Goal: Ask a question

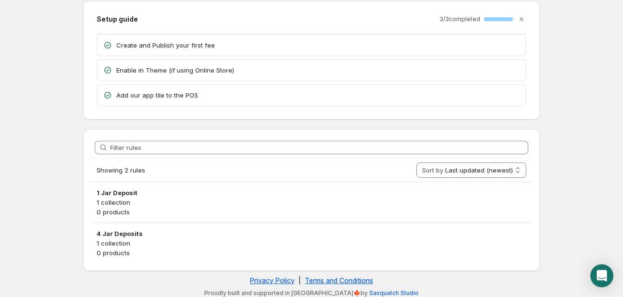
scroll to position [39, 0]
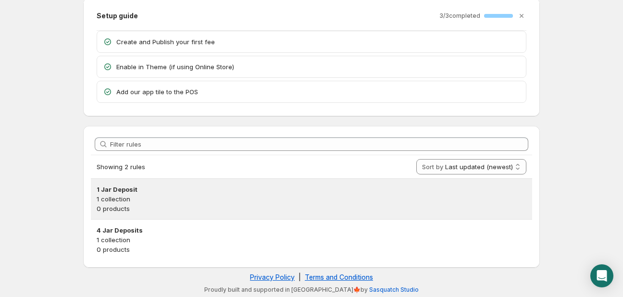
click at [172, 198] on p "1 collection" at bounding box center [311, 199] width 429 height 10
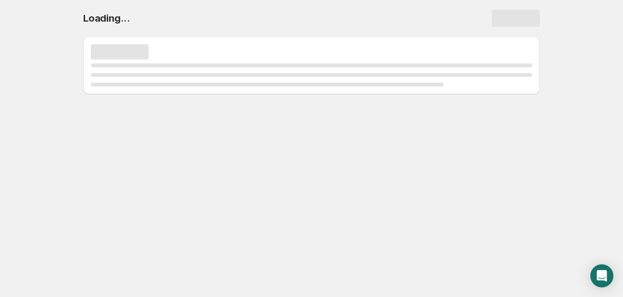
scroll to position [0, 0]
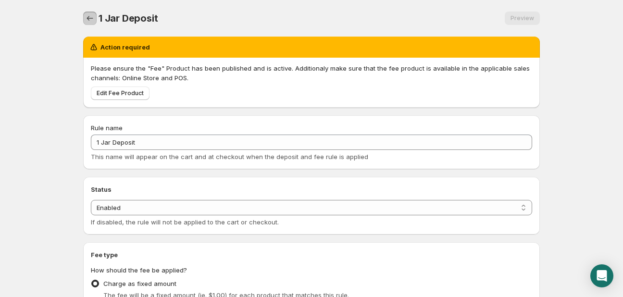
click at [90, 17] on icon "Settings" at bounding box center [90, 18] width 10 height 10
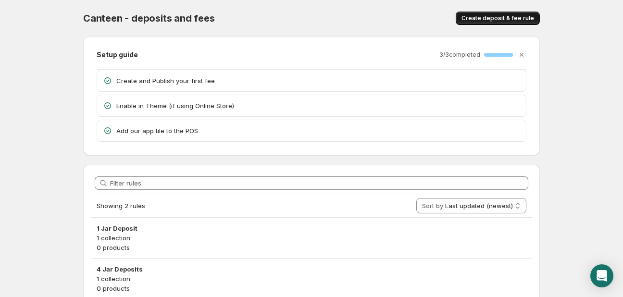
click at [506, 16] on span "Create deposit & fee rule" at bounding box center [497, 18] width 73 height 8
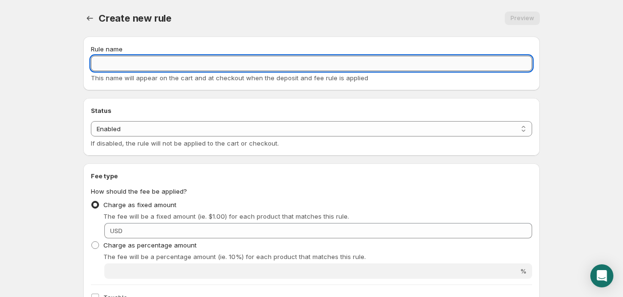
click at [103, 63] on input "Rule name" at bounding box center [311, 63] width 441 height 15
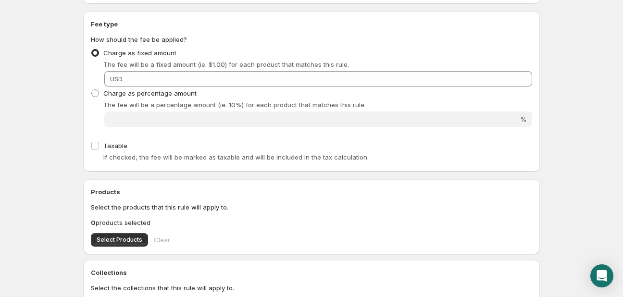
scroll to position [254, 0]
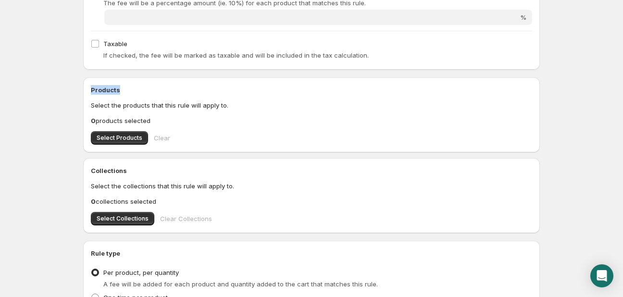
drag, startPoint x: 91, startPoint y: 90, endPoint x: 117, endPoint y: 90, distance: 26.4
click at [117, 90] on div "Products Select the products that this rule will apply to. 0 products selected …" at bounding box center [311, 114] width 456 height 75
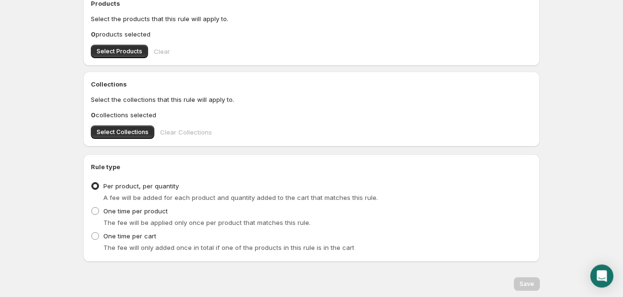
scroll to position [372, 0]
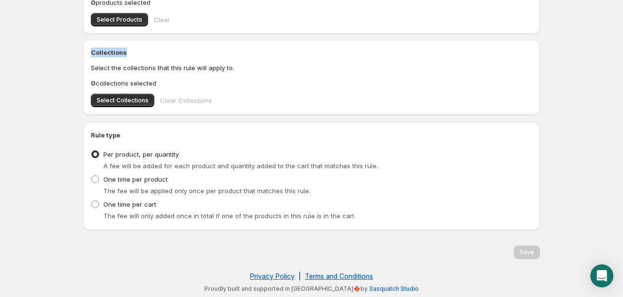
drag, startPoint x: 92, startPoint y: 52, endPoint x: 135, endPoint y: 52, distance: 43.2
click at [135, 52] on h2 "Collections" at bounding box center [311, 53] width 441 height 10
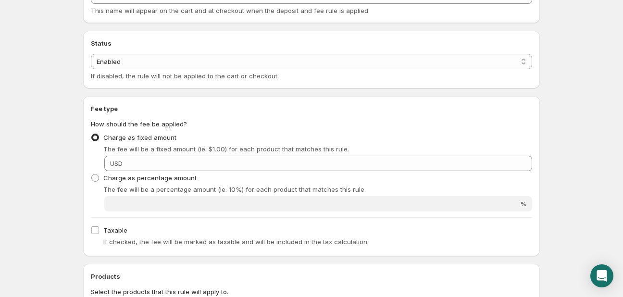
scroll to position [0, 0]
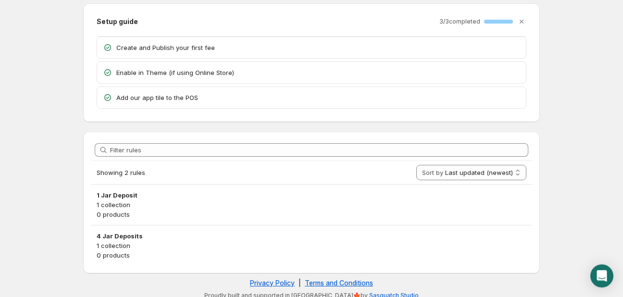
scroll to position [39, 0]
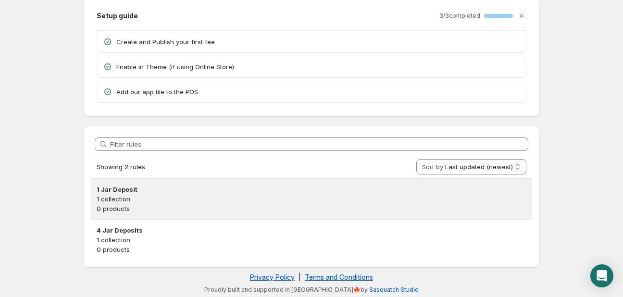
click at [131, 201] on p "1 collection" at bounding box center [311, 199] width 429 height 10
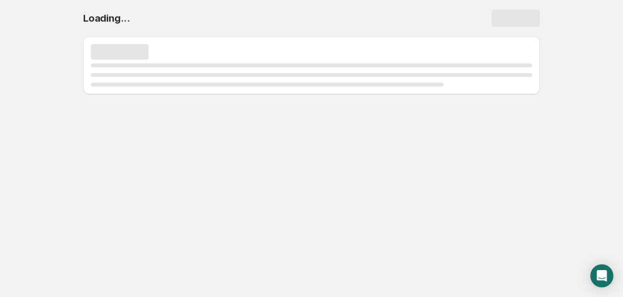
scroll to position [0, 0]
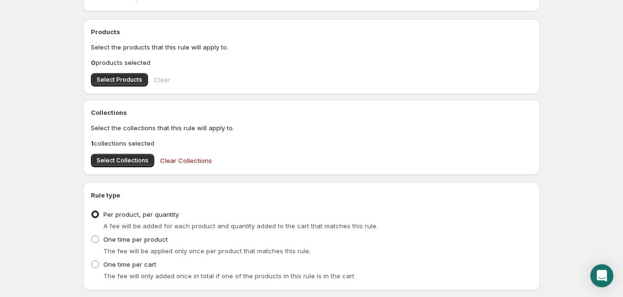
scroll to position [405, 0]
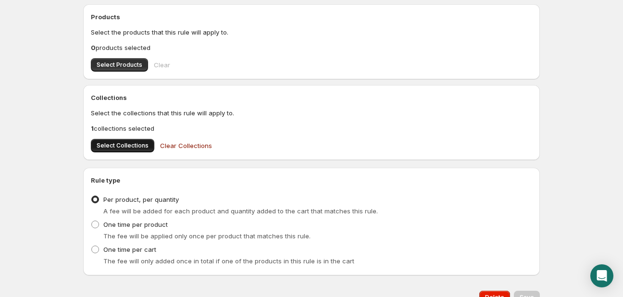
click at [107, 147] on span "Select Collections" at bounding box center [123, 146] width 52 height 8
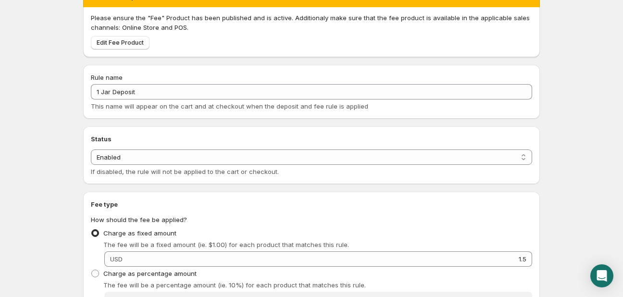
scroll to position [0, 0]
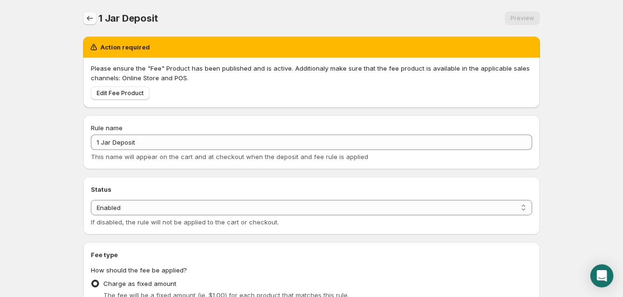
click at [89, 20] on icon "Settings" at bounding box center [90, 18] width 6 height 5
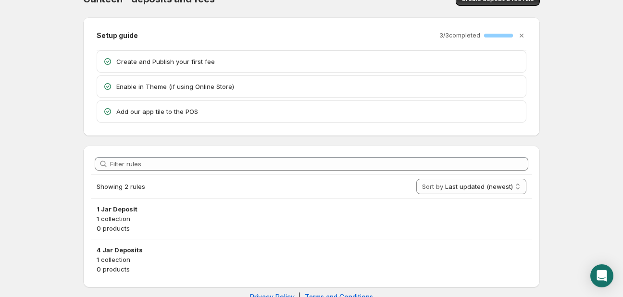
scroll to position [39, 0]
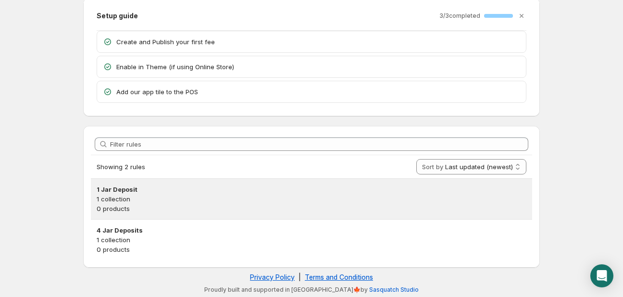
click at [125, 197] on p "1 collection" at bounding box center [311, 199] width 429 height 10
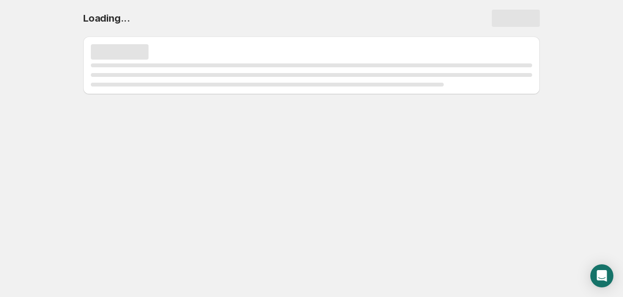
scroll to position [0, 0]
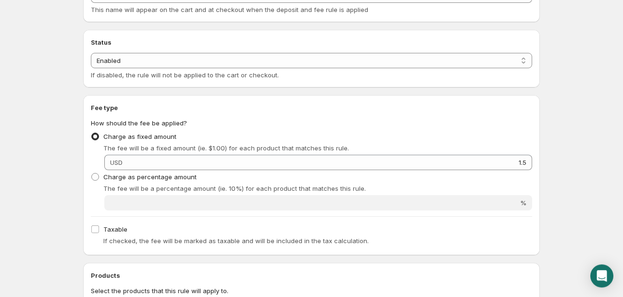
scroll to position [152, 0]
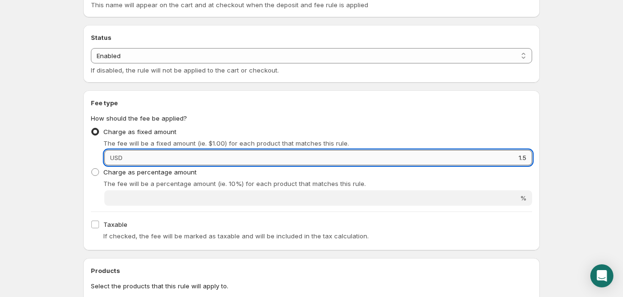
click at [141, 160] on input "1.5" at bounding box center [328, 157] width 406 height 15
click at [132, 159] on input "1.5" at bounding box center [328, 157] width 406 height 15
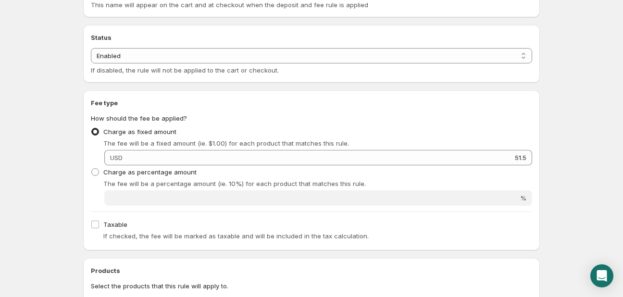
click at [122, 158] on span "USD" at bounding box center [116, 158] width 12 height 8
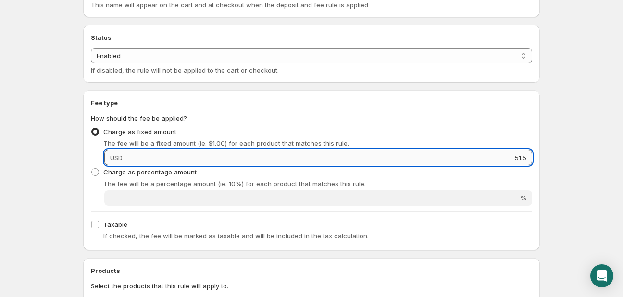
click at [128, 158] on input "51.5" at bounding box center [328, 157] width 406 height 15
type input "5555551.5"
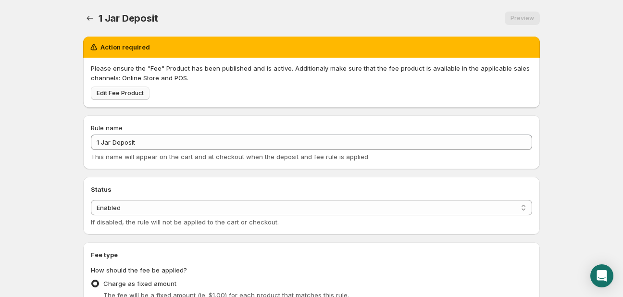
click at [125, 91] on span "Edit Fee Product" at bounding box center [120, 93] width 47 height 8
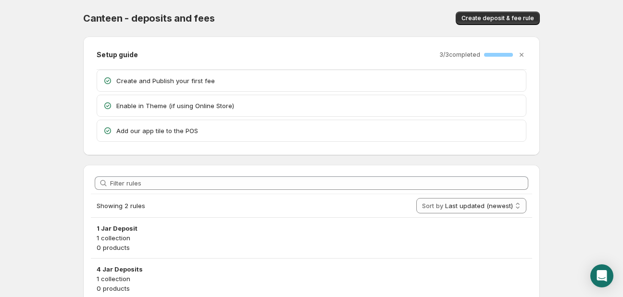
click at [182, 82] on p "Create and Publish your first fee" at bounding box center [318, 81] width 404 height 10
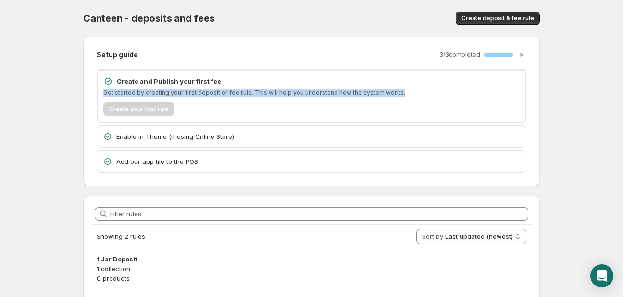
drag, startPoint x: 104, startPoint y: 93, endPoint x: 410, endPoint y: 95, distance: 305.6
click at [410, 95] on p "Get started by creating your first deposit or fee rule. This will help you unde…" at bounding box center [311, 93] width 416 height 8
click at [341, 95] on p "Get started by creating your first deposit or fee rule. This will help you unde…" at bounding box center [311, 93] width 416 height 8
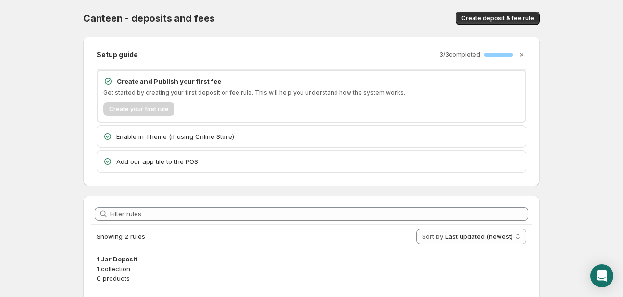
click at [128, 136] on p "Enable in Theme (if using Online Store)" at bounding box center [318, 137] width 404 height 10
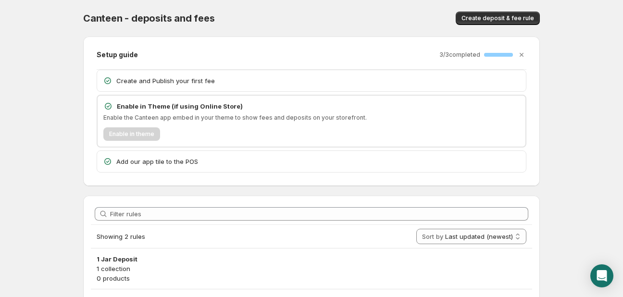
click at [131, 162] on p "Add our app tile to the POS" at bounding box center [318, 162] width 404 height 10
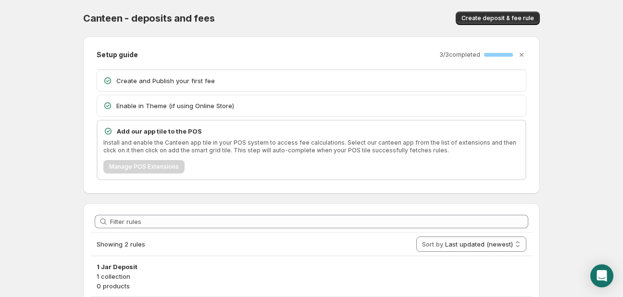
click at [139, 82] on p "Create and Publish your first fee" at bounding box center [318, 81] width 404 height 10
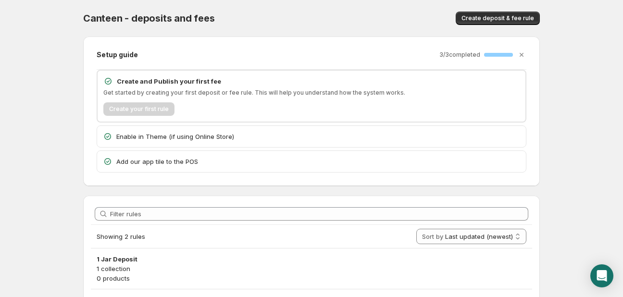
click at [50, 225] on body "Home Help Canteen - deposits and fees. This page is ready Canteen - deposits an…" at bounding box center [311, 148] width 623 height 297
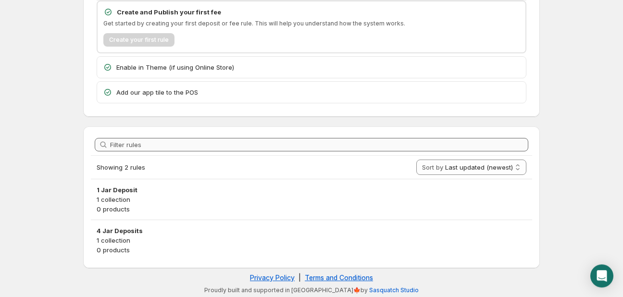
scroll to position [70, 0]
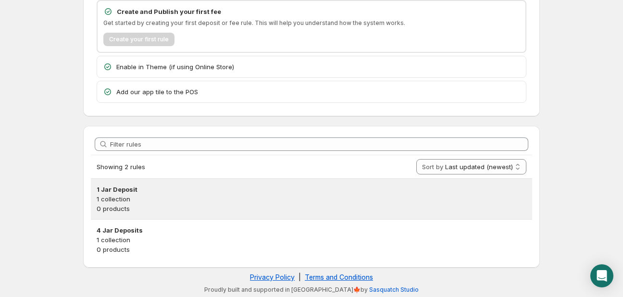
click at [128, 189] on h3 "1 Jar Deposit" at bounding box center [311, 189] width 429 height 10
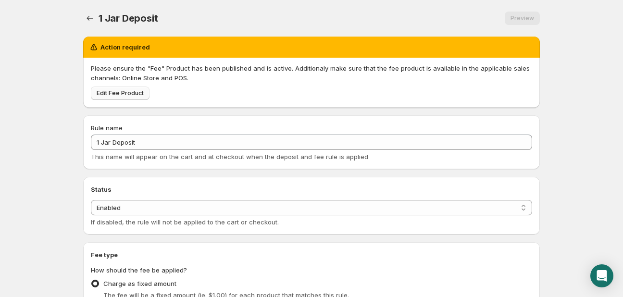
click at [130, 95] on span "Edit Fee Product" at bounding box center [120, 93] width 47 height 8
click at [89, 18] on icon "Settings" at bounding box center [90, 18] width 6 height 5
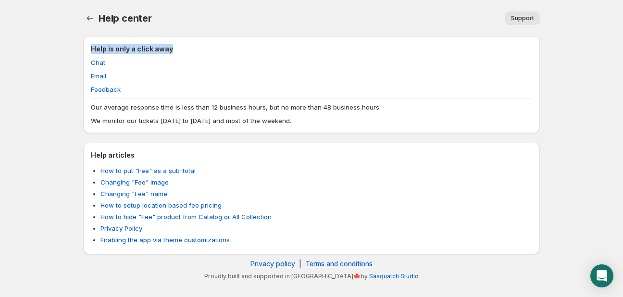
drag, startPoint x: 92, startPoint y: 50, endPoint x: 182, endPoint y: 51, distance: 89.8
click at [182, 51] on h2 "Help is only a click away" at bounding box center [311, 49] width 441 height 10
click at [152, 46] on h2 "Help is only a click away" at bounding box center [311, 49] width 441 height 10
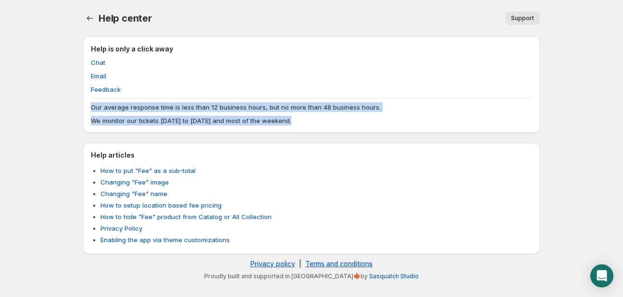
drag, startPoint x: 88, startPoint y: 109, endPoint x: 358, endPoint y: 123, distance: 270.9
click at [358, 123] on div "Help is only a click away Chat Email Feedback Our average response time is less…" at bounding box center [311, 85] width 456 height 97
click at [358, 123] on p "We monitor our tickets [DATE] to [DATE] and most of the weekend." at bounding box center [311, 121] width 441 height 10
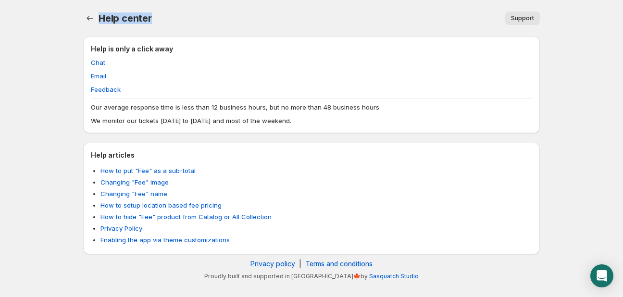
drag, startPoint x: 159, startPoint y: 20, endPoint x: 66, endPoint y: 17, distance: 92.3
click at [66, 17] on body "Home Help Help center. This page is ready Help center Support More actions Supp…" at bounding box center [311, 148] width 623 height 297
click at [42, 17] on body "Home Help Help center. This page is ready Help center Support More actions Supp…" at bounding box center [311, 148] width 623 height 297
drag, startPoint x: 184, startPoint y: 19, endPoint x: 48, endPoint y: 21, distance: 136.0
click at [48, 21] on body "Home Help Help center. This page is ready Help center Support More actions Supp…" at bounding box center [311, 148] width 623 height 297
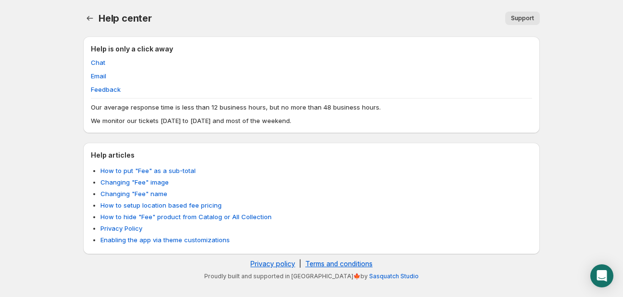
click at [48, 21] on body "Home Help Help center. This page is ready Help center Support More actions Supp…" at bounding box center [311, 148] width 623 height 297
drag, startPoint x: 33, startPoint y: 18, endPoint x: 180, endPoint y: 18, distance: 146.5
click at [180, 18] on body "Home Help Help center. This page is ready Help center Support More actions Supp…" at bounding box center [311, 148] width 623 height 297
drag, startPoint x: 180, startPoint y: 18, endPoint x: 211, endPoint y: 22, distance: 31.9
click at [180, 18] on div "Support" at bounding box center [351, 18] width 376 height 13
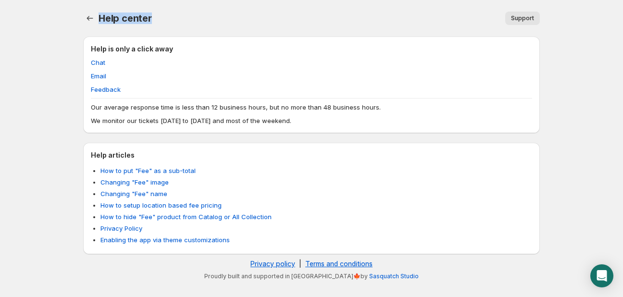
drag, startPoint x: 211, startPoint y: 22, endPoint x: 53, endPoint y: 20, distance: 158.5
click at [53, 20] on body "Home Help Help center. This page is ready Help center Support More actions Supp…" at bounding box center [311, 148] width 623 height 297
drag, startPoint x: 170, startPoint y: 20, endPoint x: 37, endPoint y: 20, distance: 133.1
click at [37, 20] on body "Home Help Help center. This page is ready Help center Support More actions Supp…" at bounding box center [311, 148] width 623 height 297
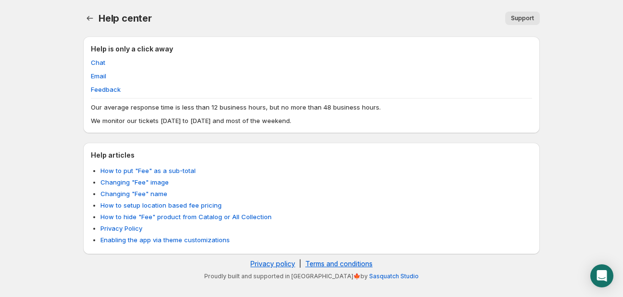
click at [37, 20] on body "Home Help Help center. This page is ready Help center Support More actions Supp…" at bounding box center [311, 148] width 623 height 297
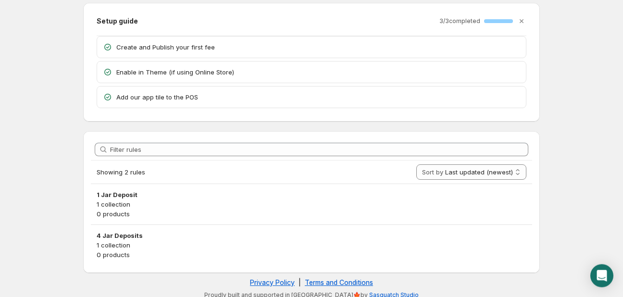
scroll to position [39, 0]
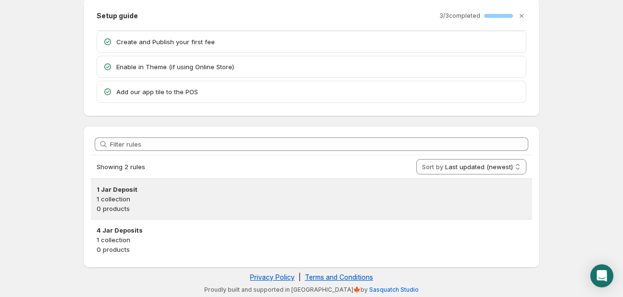
click at [122, 191] on h3 "1 Jar Deposit" at bounding box center [311, 189] width 429 height 10
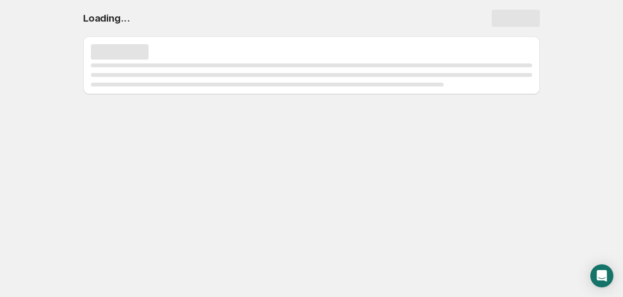
scroll to position [0, 0]
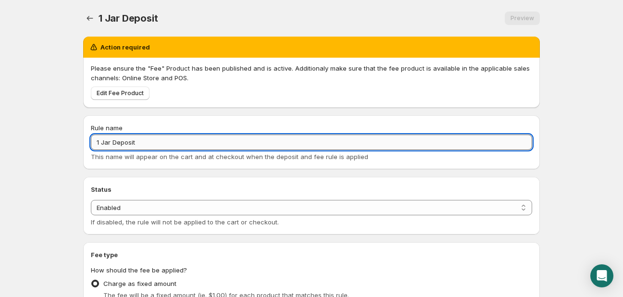
click at [143, 141] on input "1 Jar Deposit" at bounding box center [311, 142] width 441 height 15
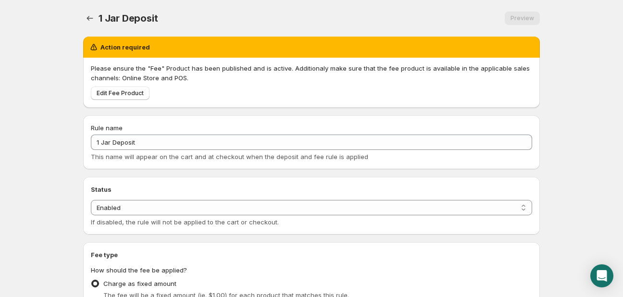
click at [53, 135] on body "Home Help 1 Jar Deposit. This page is ready 1 Jar Deposit Preview More actions …" at bounding box center [311, 148] width 623 height 297
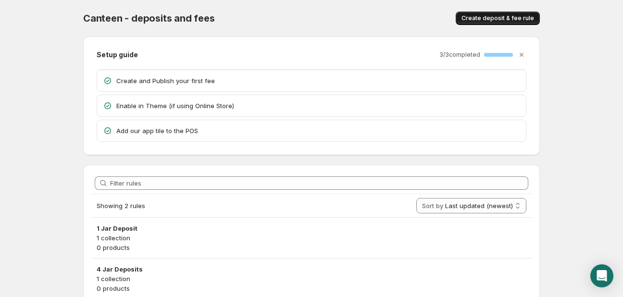
click at [524, 19] on span "Create deposit & fee rule" at bounding box center [497, 18] width 73 height 8
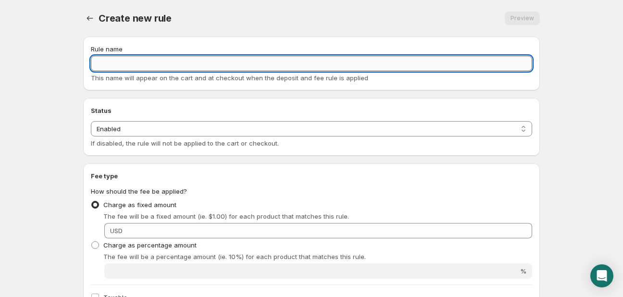
click at [106, 65] on input "Rule name" at bounding box center [311, 63] width 441 height 15
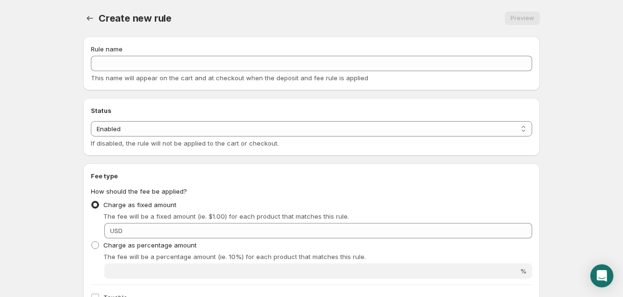
click at [58, 116] on body "Home Help Create new rule. This page is ready Create new rule Preview More acti…" at bounding box center [311, 148] width 623 height 297
click at [91, 121] on select "Enabled Disabled" at bounding box center [311, 128] width 441 height 15
click at [130, 127] on select "Enabled Disabled" at bounding box center [311, 128] width 441 height 15
click at [56, 137] on body "Home Help Create new rule. This page is ready Create new rule Preview More acti…" at bounding box center [311, 148] width 623 height 297
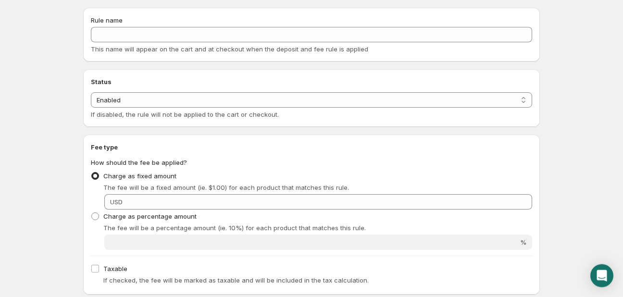
scroll to position [101, 0]
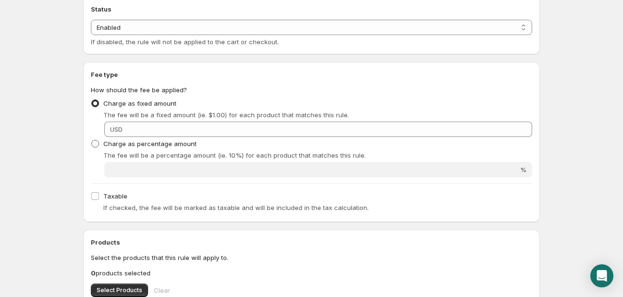
click at [130, 143] on span "Charge as percentage amount" at bounding box center [149, 144] width 93 height 8
click at [92, 140] on input "Charge as percentage amount" at bounding box center [91, 140] width 0 height 0
radio input "true"
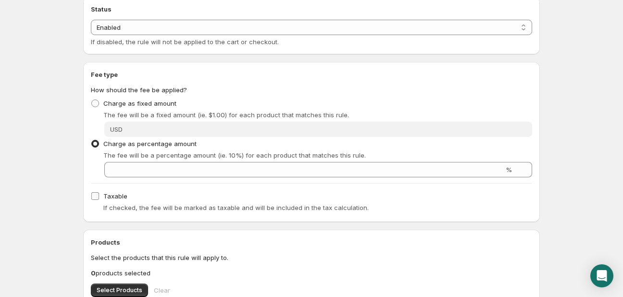
click at [118, 197] on span "Taxable" at bounding box center [115, 196] width 24 height 8
click at [99, 197] on input "Taxable" at bounding box center [95, 196] width 8 height 8
click at [117, 197] on span "Taxable" at bounding box center [115, 196] width 24 height 8
click at [99, 197] on input "Taxable" at bounding box center [95, 196] width 8 height 8
checkbox input "false"
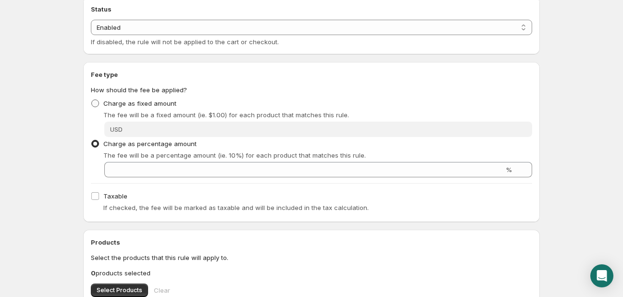
click at [124, 103] on span "Charge as fixed amount" at bounding box center [139, 103] width 73 height 8
click at [92, 100] on input "Charge as fixed amount" at bounding box center [91, 99] width 0 height 0
radio input "true"
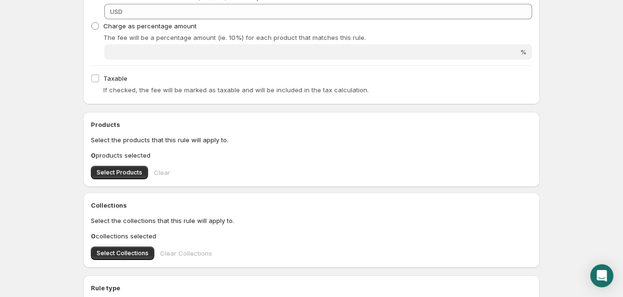
scroll to position [254, 0]
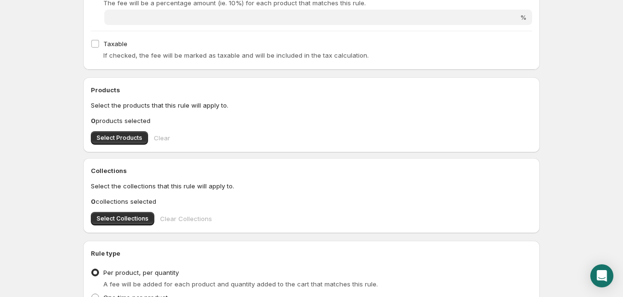
drag, startPoint x: 90, startPoint y: 91, endPoint x: 187, endPoint y: 122, distance: 102.4
click at [187, 122] on div "Products Select the products that this rule will apply to. 0 products selected …" at bounding box center [311, 114] width 456 height 75
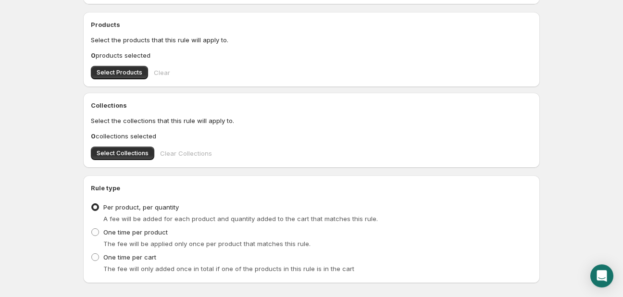
scroll to position [355, 0]
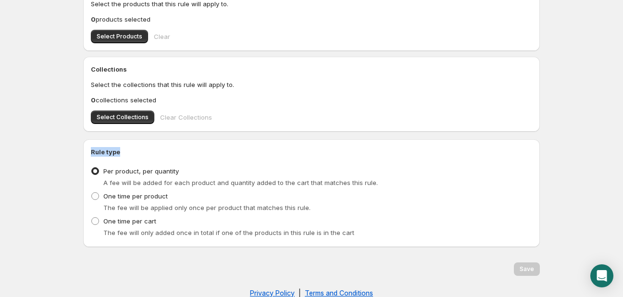
drag, startPoint x: 92, startPoint y: 153, endPoint x: 163, endPoint y: 153, distance: 71.1
click at [163, 153] on h2 "Rule type" at bounding box center [311, 152] width 441 height 10
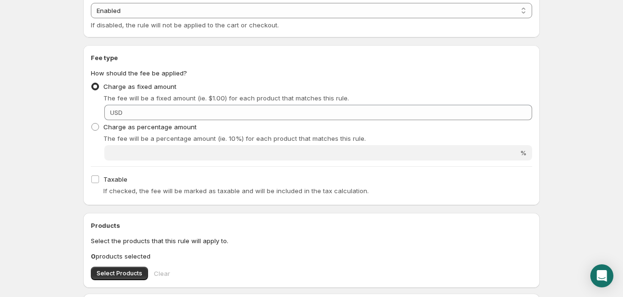
scroll to position [0, 0]
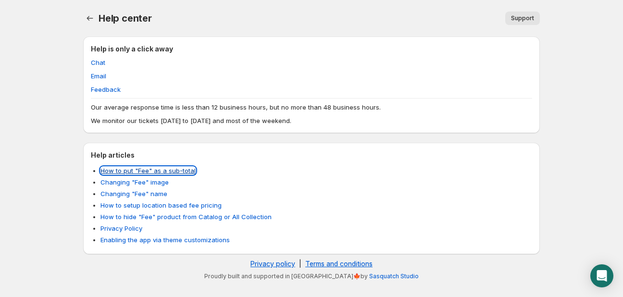
click at [184, 171] on link "How to put "Fee" as a sub-total" at bounding box center [147, 171] width 95 height 8
click at [60, 150] on body "Home Help Help center. This page is ready Help center Support More actions Supp…" at bounding box center [311, 148] width 623 height 297
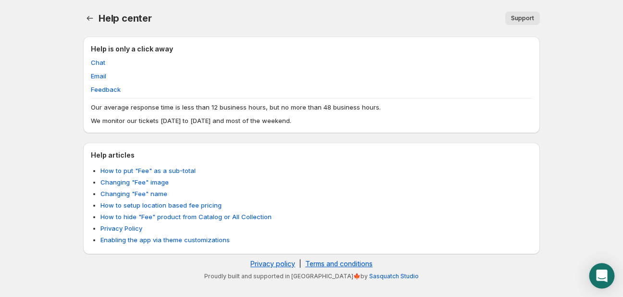
click at [603, 278] on icon "Open Intercom Messenger" at bounding box center [601, 276] width 11 height 12
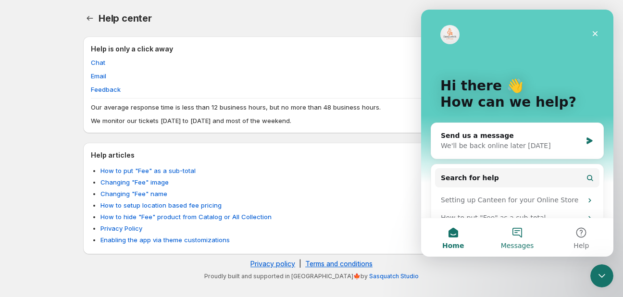
click at [517, 236] on button "Messages" at bounding box center [517, 237] width 64 height 38
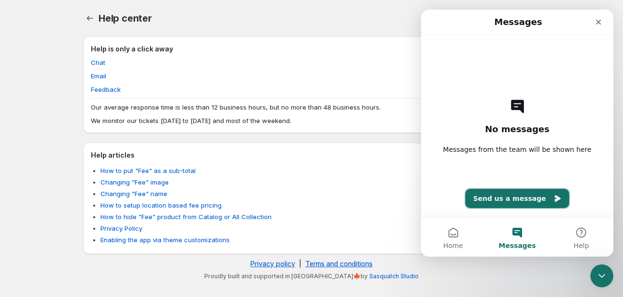
click at [503, 196] on button "Send us a message" at bounding box center [517, 198] width 104 height 19
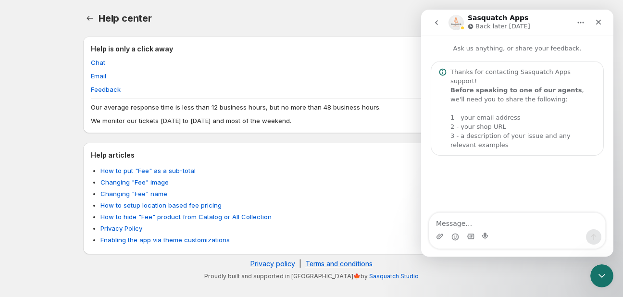
click at [462, 221] on textarea "Message…" at bounding box center [517, 221] width 176 height 16
type textarea "hi"
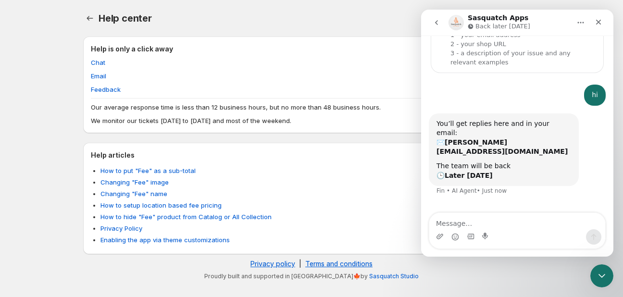
scroll to position [84, 0]
